Goal: Task Accomplishment & Management: Complete application form

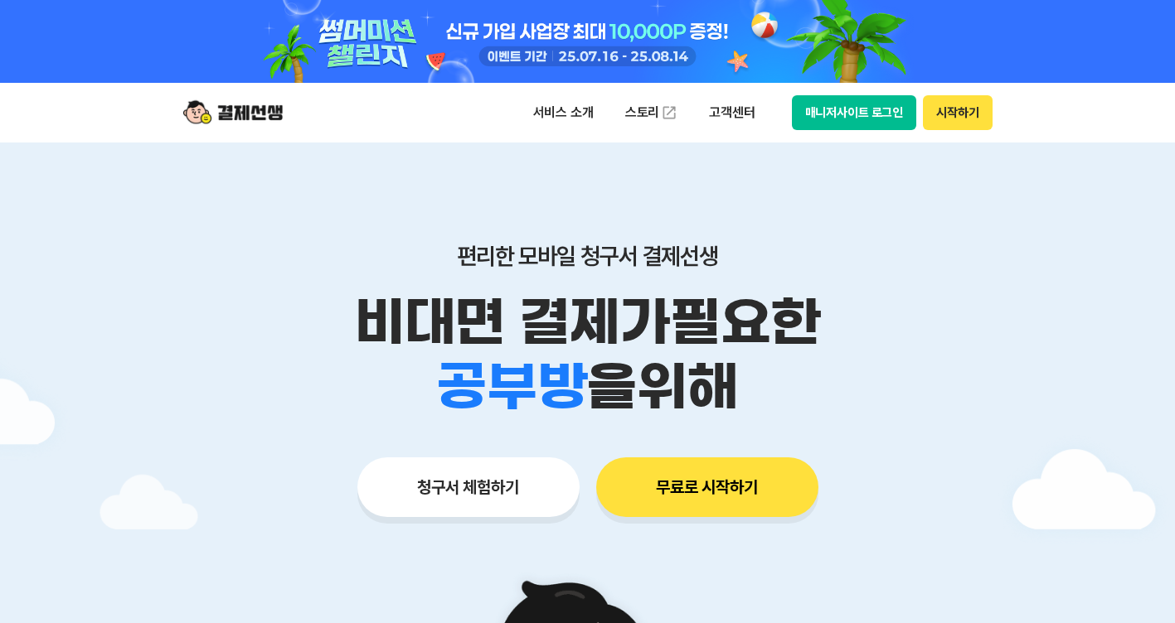
click at [463, 483] on button "청구서 체험하기" at bounding box center [468, 488] width 222 height 60
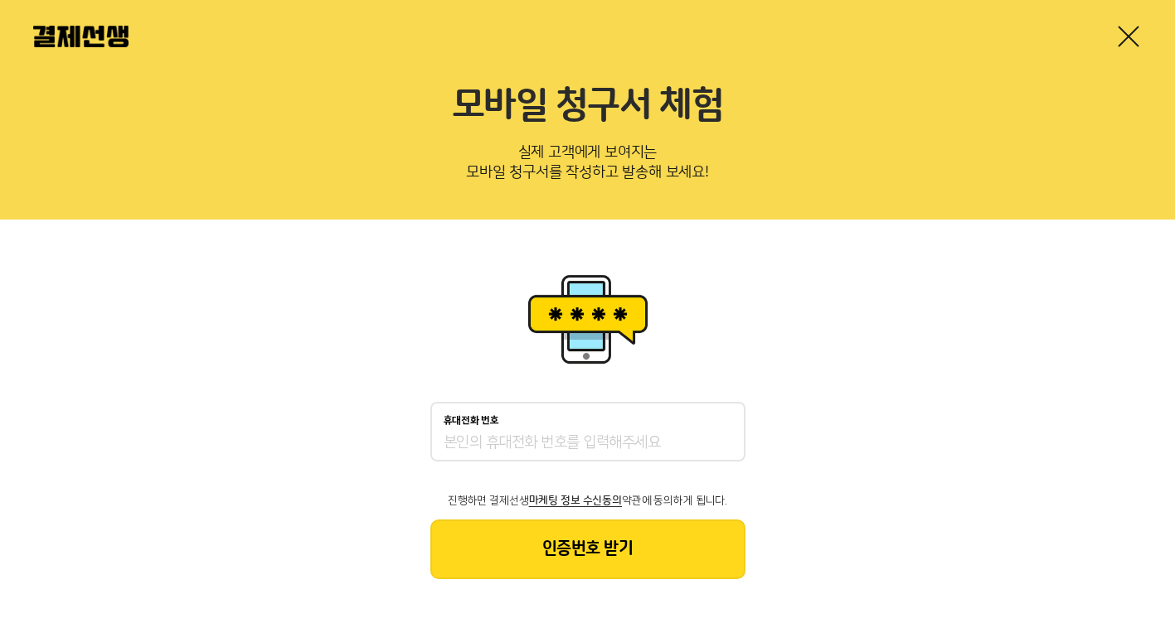
scroll to position [22, 0]
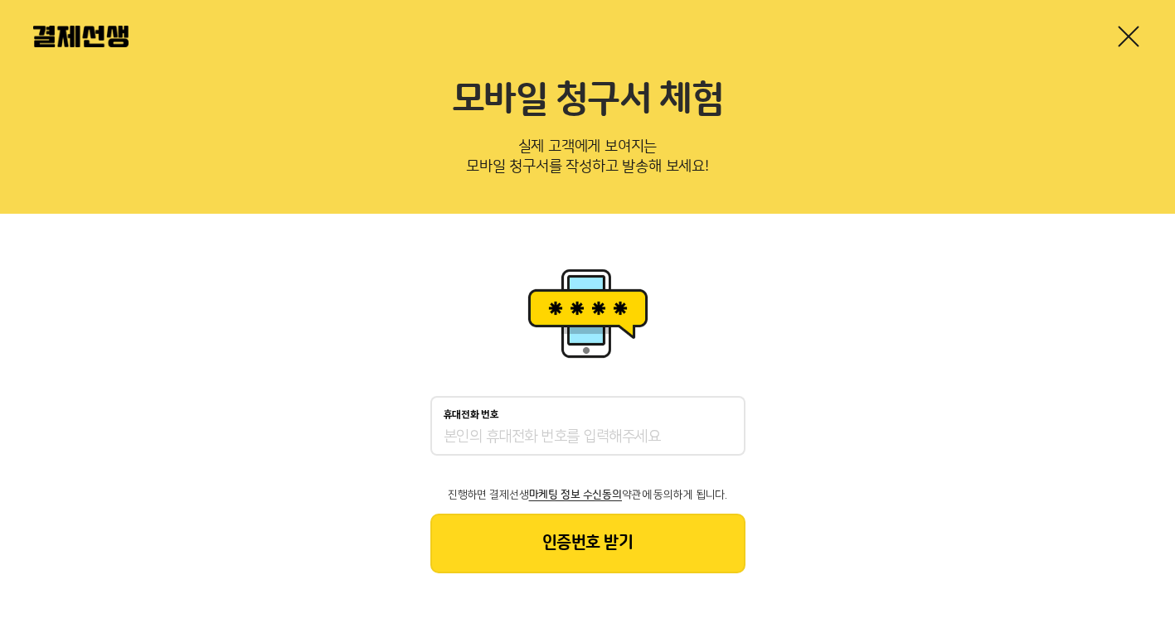
click at [860, 406] on div "휴대전화 번호 진행하면 결제선생 마케팅 정보 수신동의 약관에 동의하게 됩니다. 인증번호 받기" at bounding box center [587, 419] width 1175 height 410
click at [1129, 28] on link at bounding box center [1128, 36] width 27 height 27
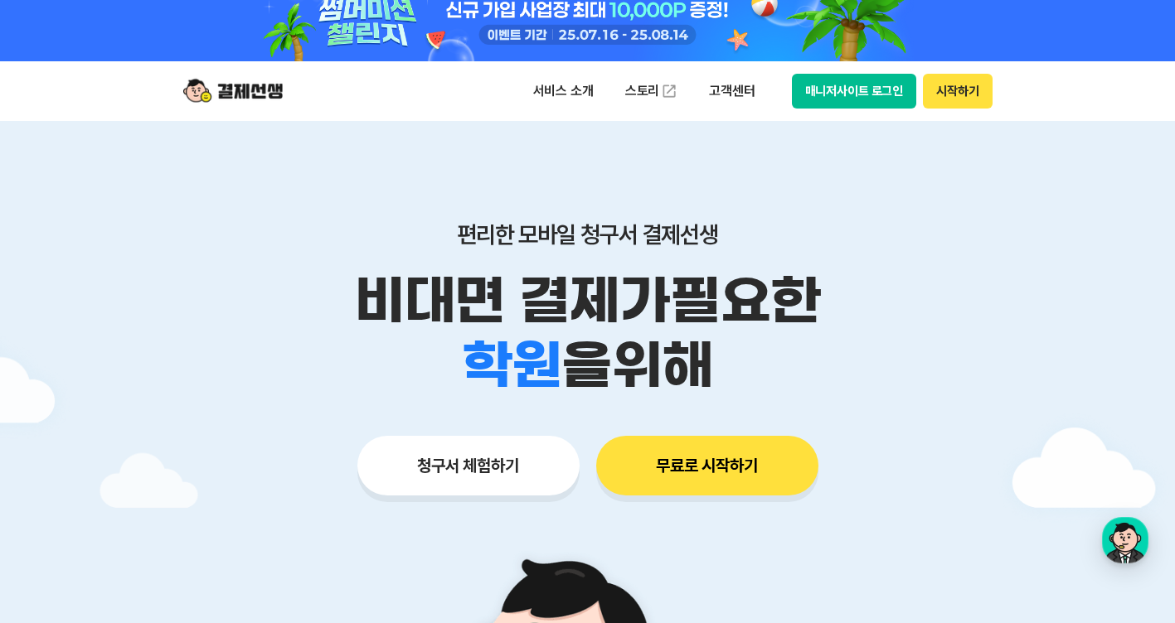
click at [754, 482] on button "무료로 시작하기" at bounding box center [707, 466] width 222 height 60
